Goal: Task Accomplishment & Management: Manage account settings

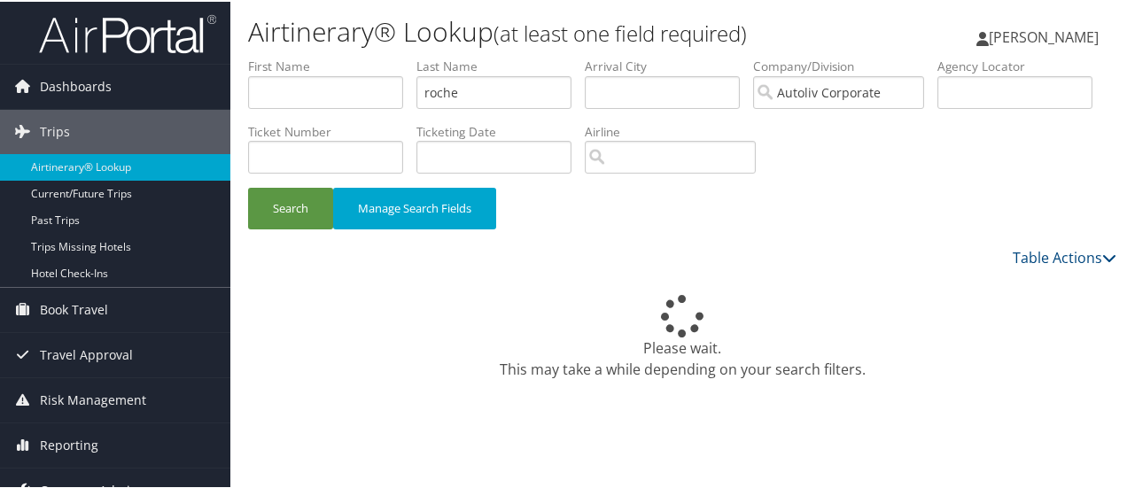
click at [127, 478] on span "Company Admin" at bounding box center [89, 489] width 98 height 44
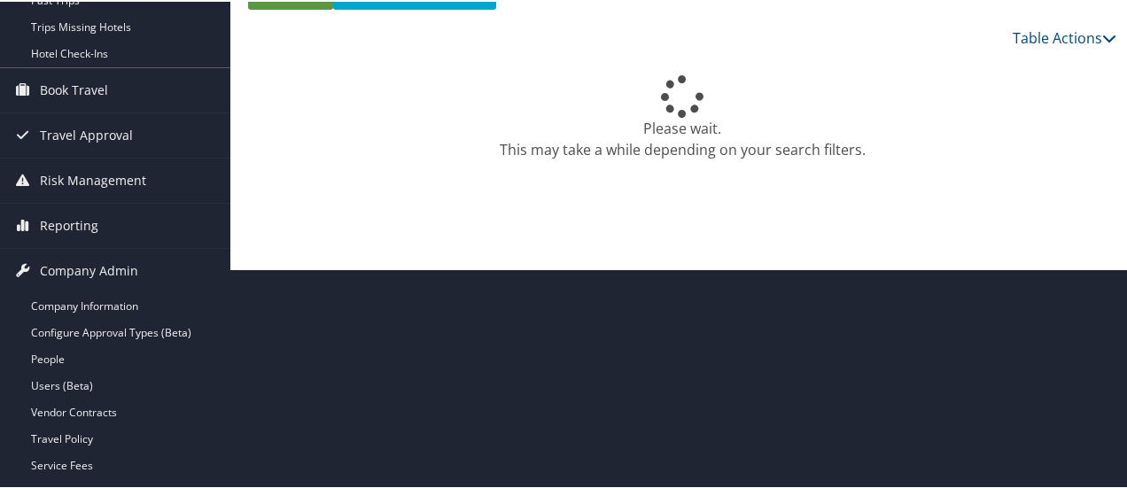
scroll to position [222, 0]
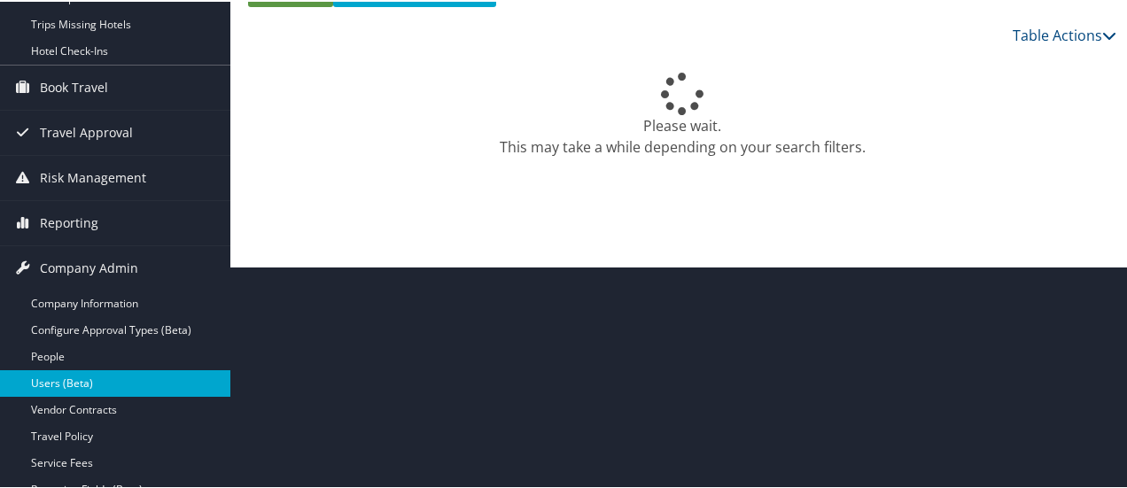
click at [96, 376] on link "Users (Beta)" at bounding box center [115, 381] width 230 height 27
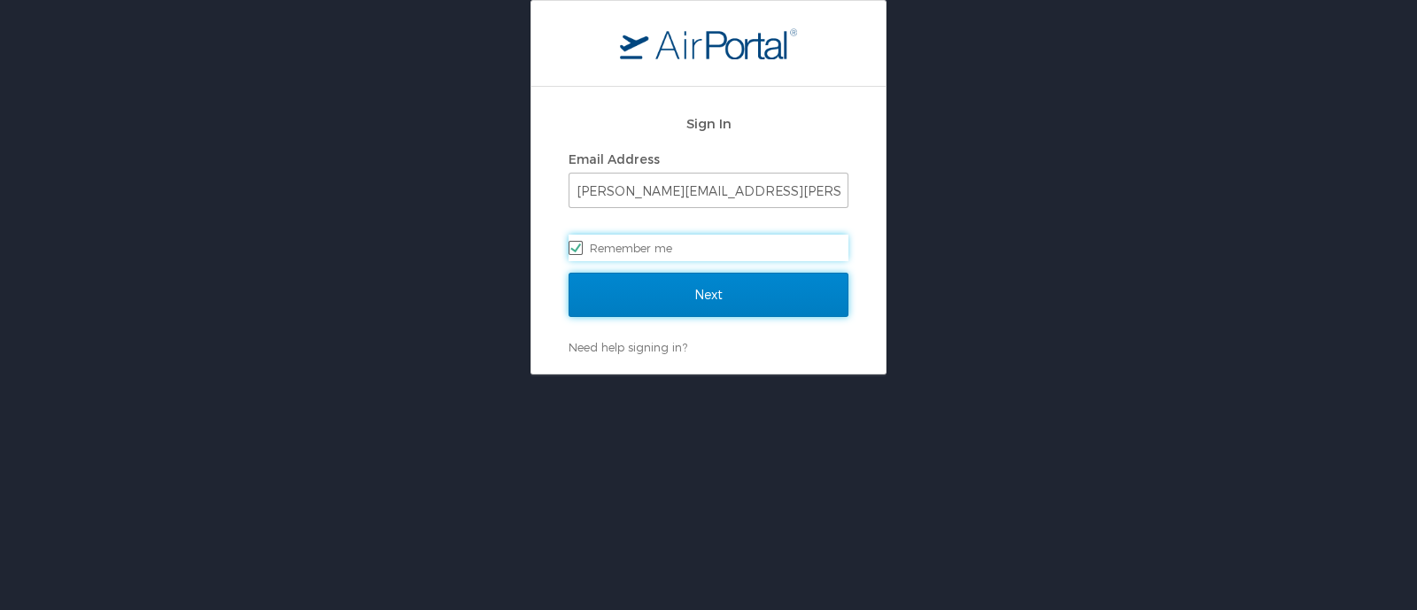
click at [707, 302] on input "Next" at bounding box center [709, 295] width 280 height 44
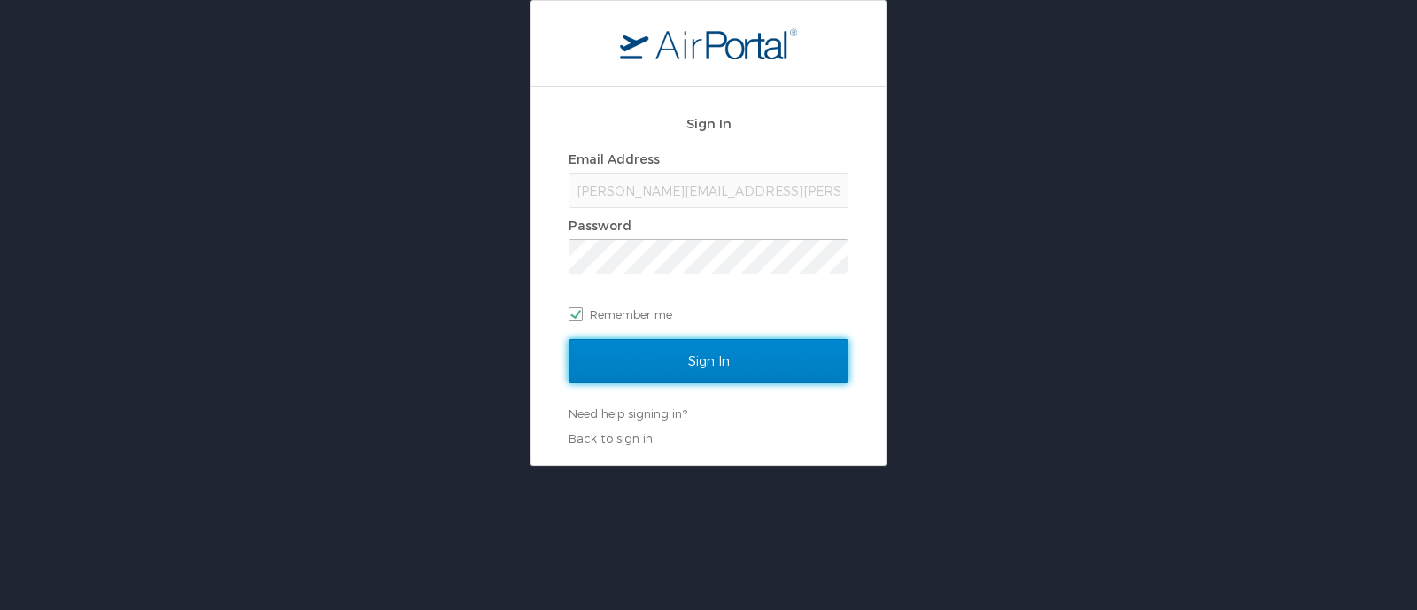
click at [722, 363] on input "Sign In" at bounding box center [709, 361] width 280 height 44
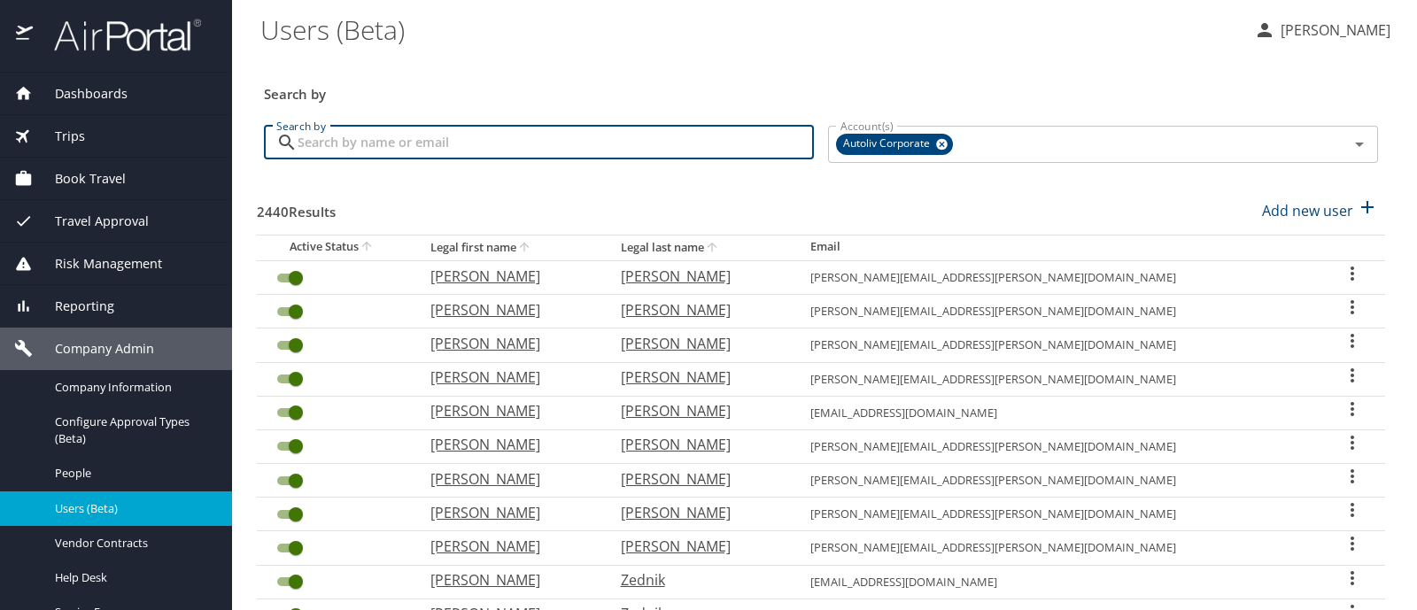
click at [407, 137] on input "Search by" at bounding box center [556, 143] width 516 height 34
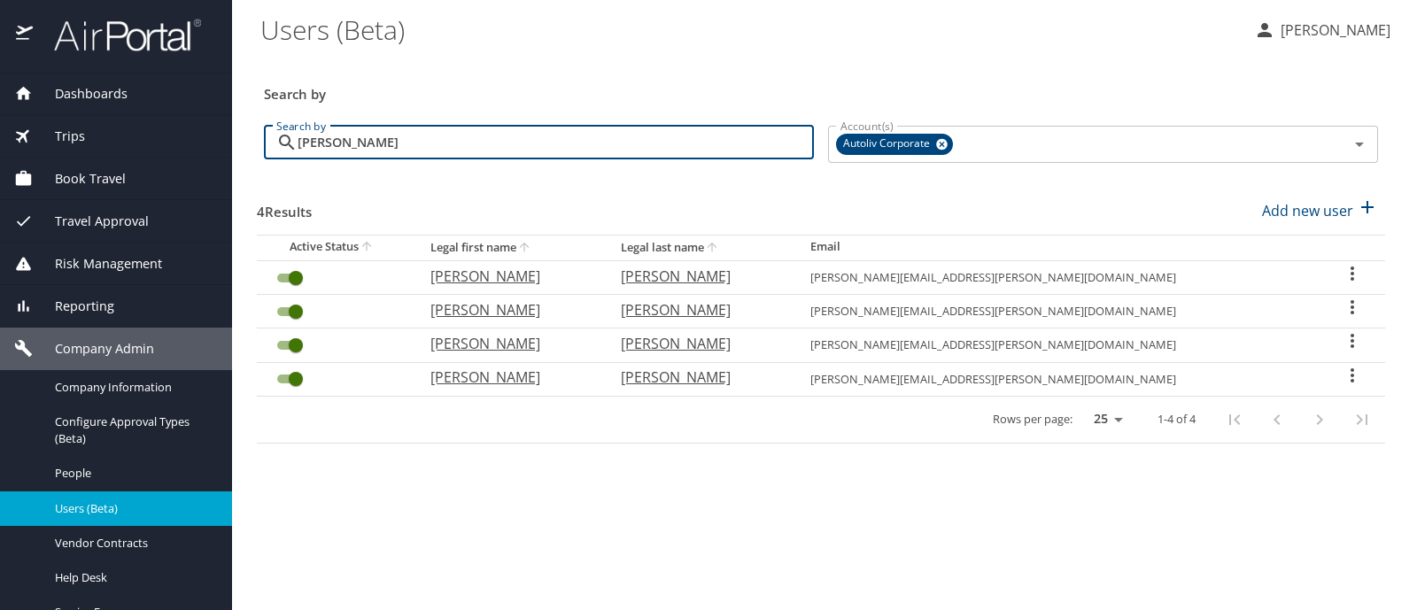
type input "stuart"
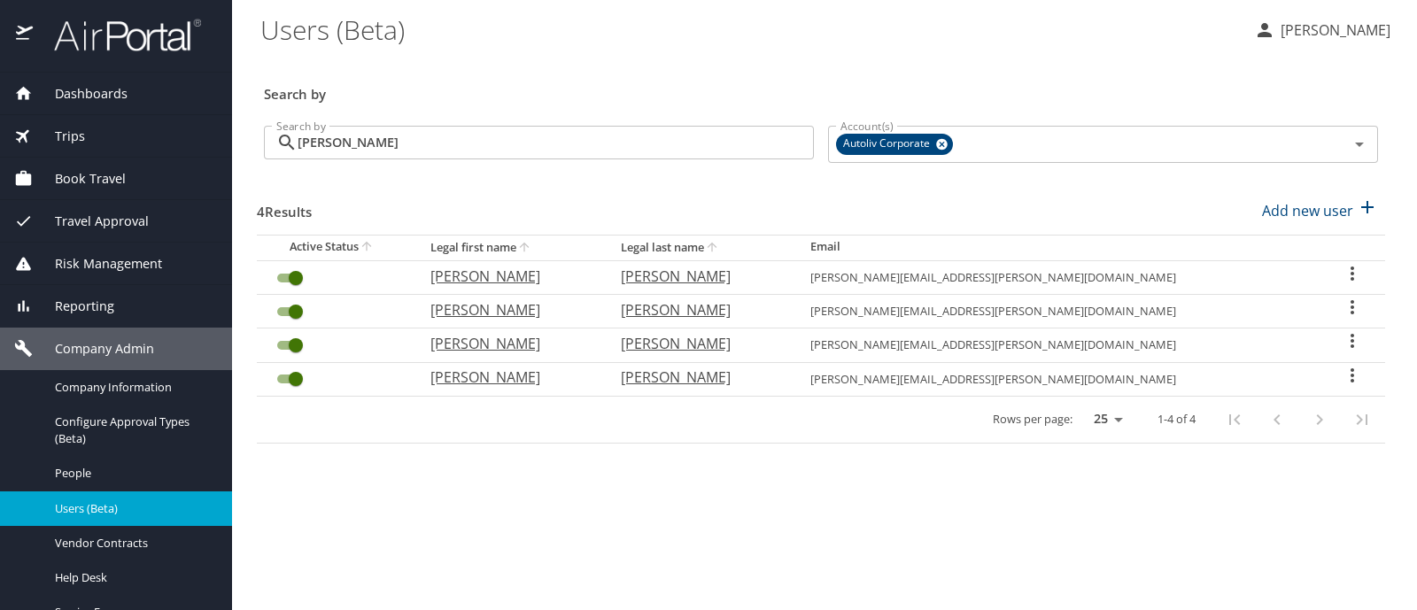
click at [1342, 272] on icon "User Search Table" at bounding box center [1352, 273] width 21 height 21
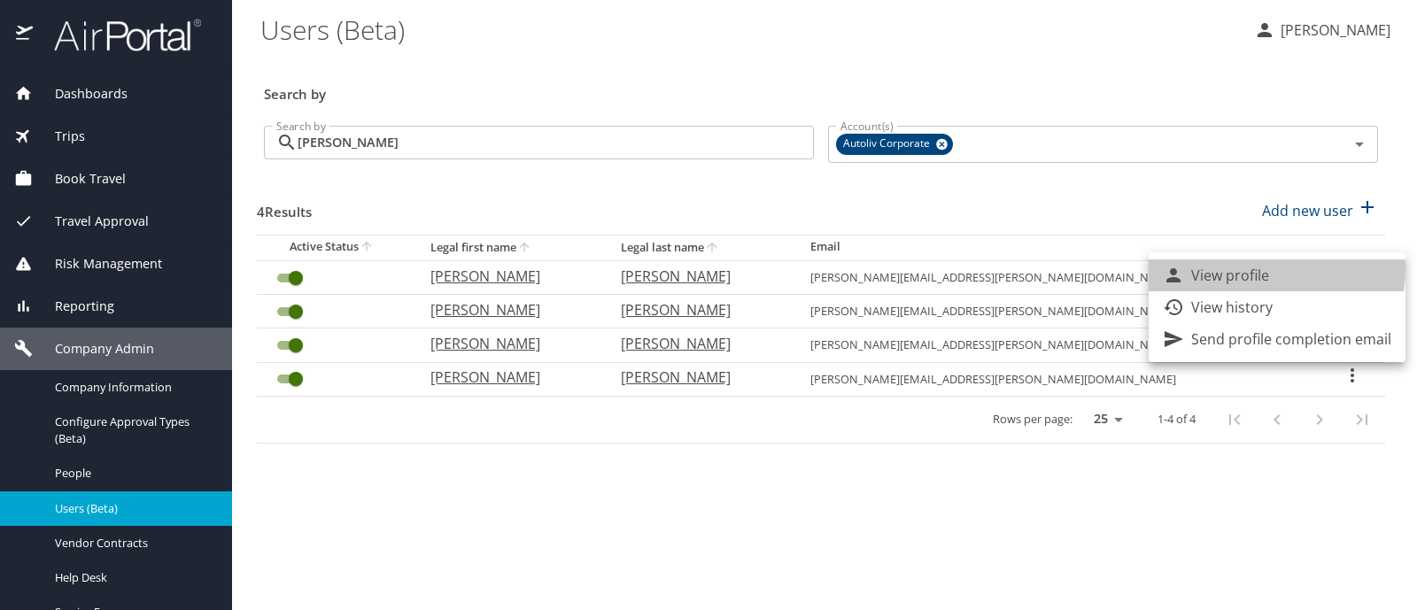
click at [1235, 268] on p "View profile" at bounding box center [1230, 275] width 78 height 21
select select "US"
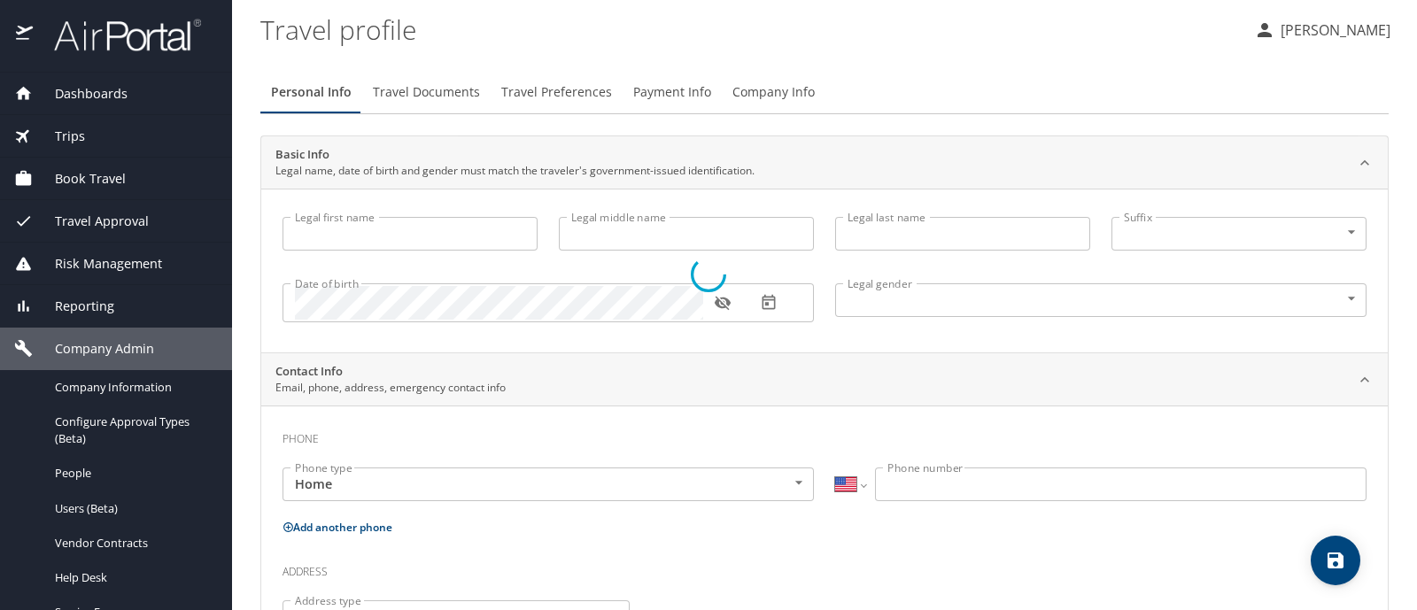
type input "Randy"
type input "Stuart"
type input "Male"
type input "Holly"
type input "Stuart"
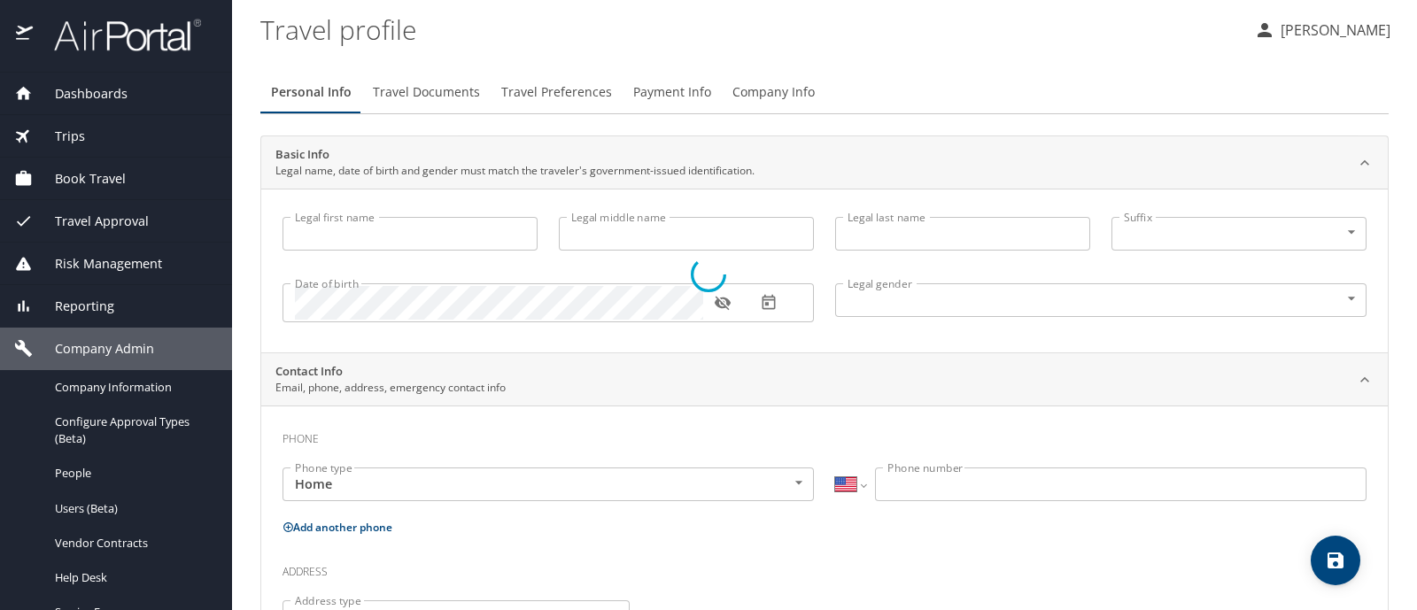
select select "AT"
type input "057 705 299"
select select "AT"
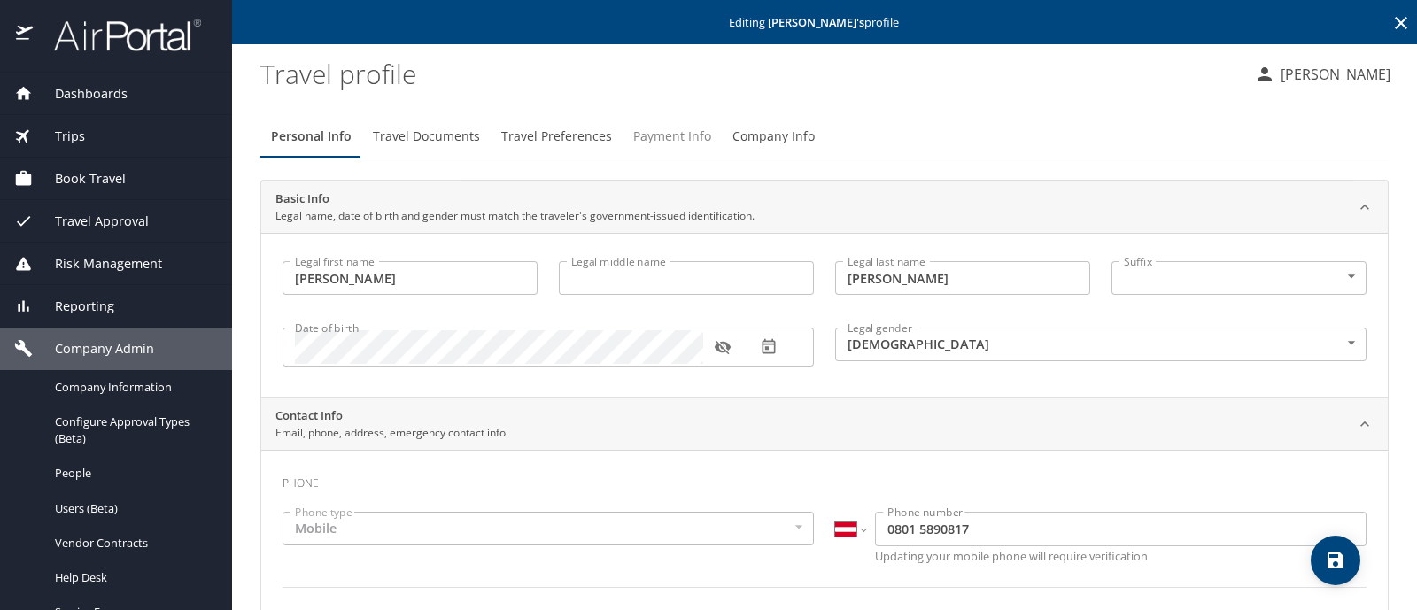
click at [673, 134] on span "Payment Info" at bounding box center [672, 137] width 78 height 22
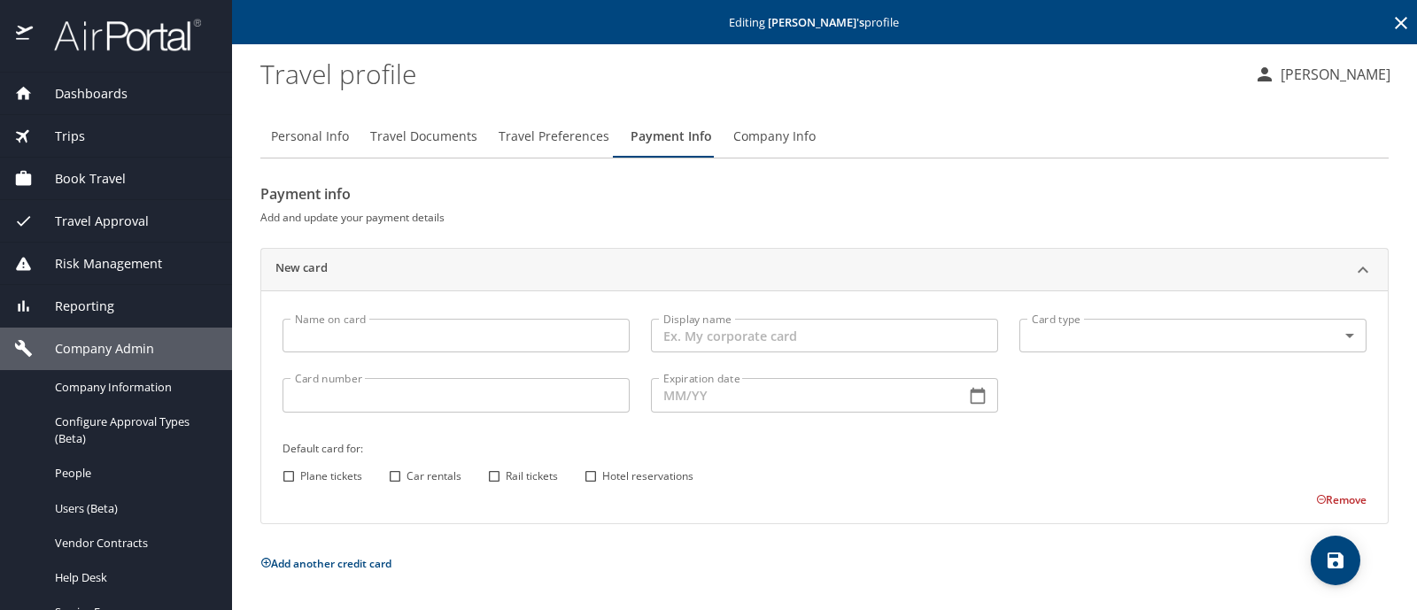
click at [106, 349] on span "Company Admin" at bounding box center [93, 348] width 121 height 19
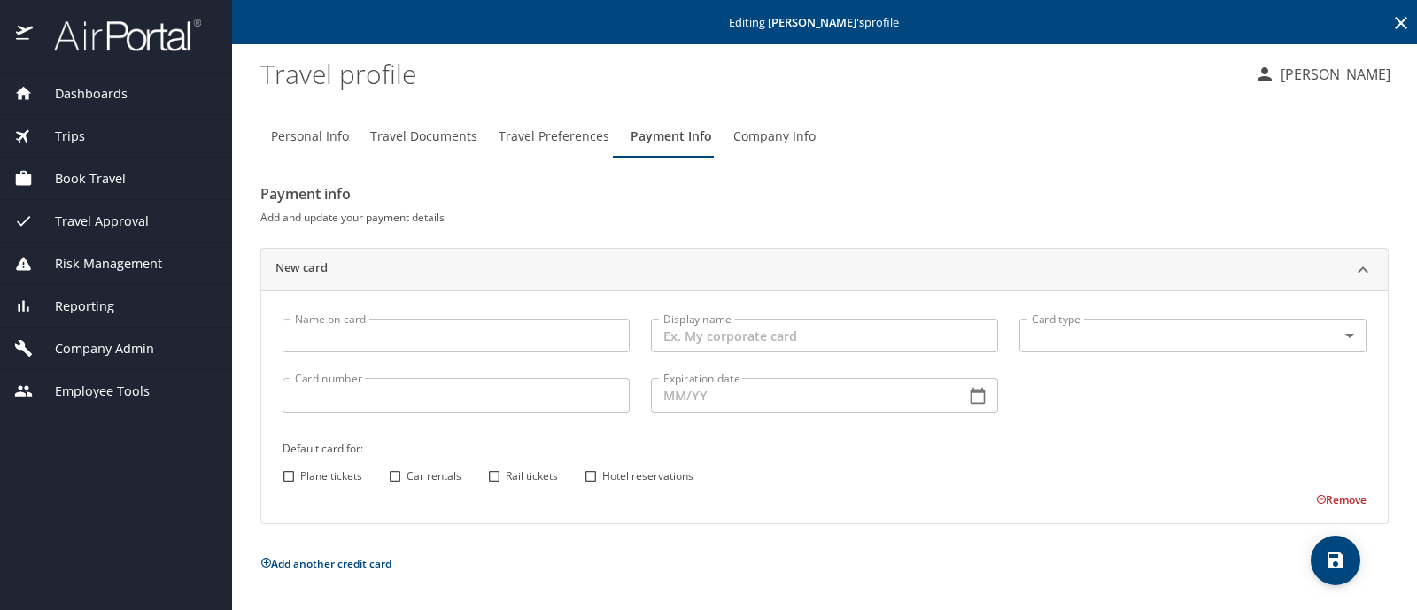
click at [106, 349] on span "Company Admin" at bounding box center [93, 348] width 121 height 19
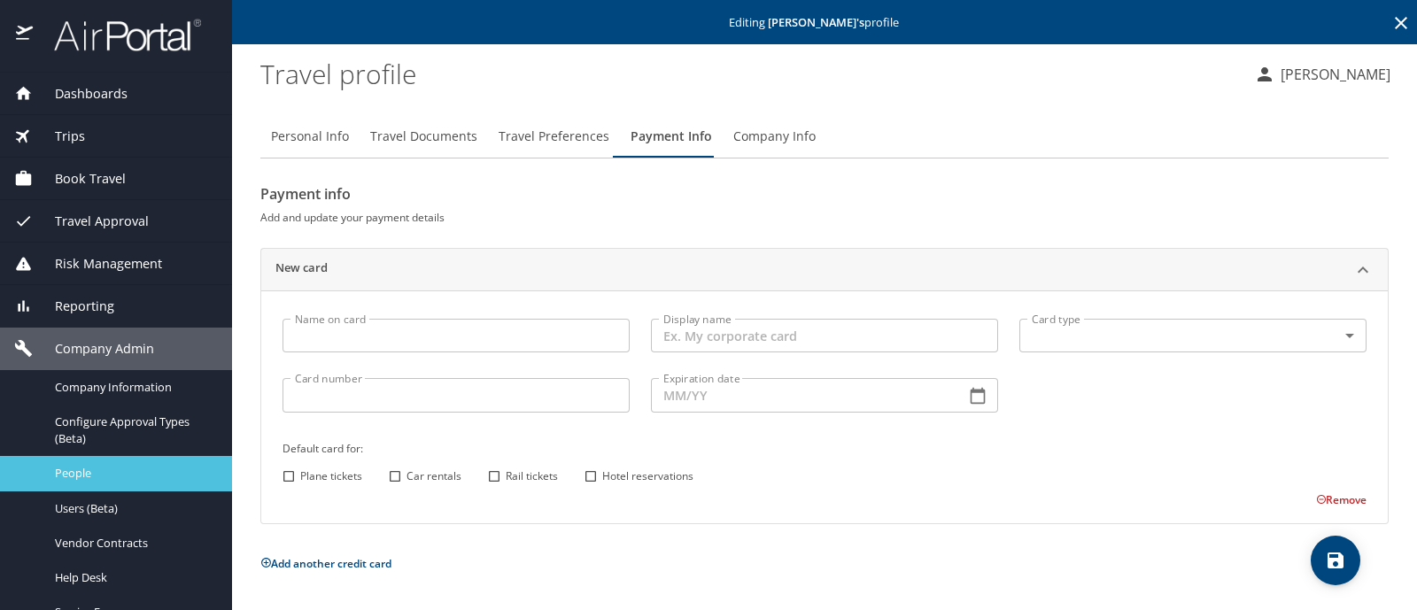
click at [120, 470] on span "People" at bounding box center [133, 473] width 156 height 17
